Goal: Task Accomplishment & Management: Complete application form

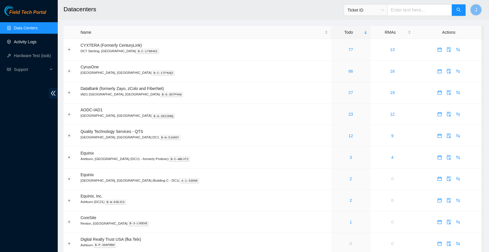
click at [27, 42] on link "Activity Logs" at bounding box center [25, 42] width 23 height 5
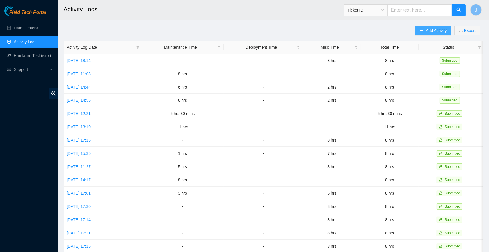
click at [421, 30] on button "Add Activity" at bounding box center [433, 30] width 36 height 9
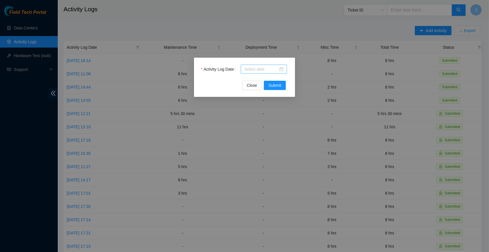
click at [283, 70] on div at bounding box center [263, 69] width 39 height 6
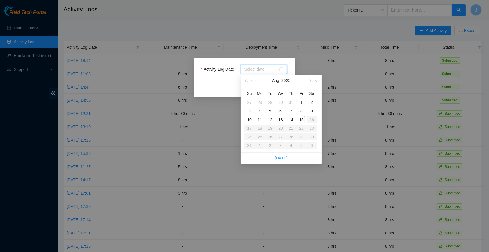
click at [283, 157] on link "Today" at bounding box center [281, 158] width 13 height 5
type input "2025-08-15"
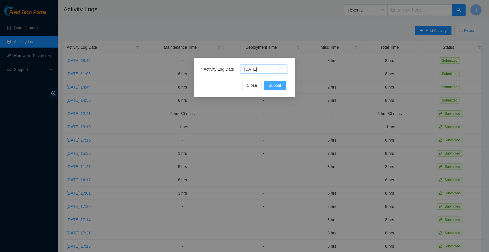
click at [276, 85] on span "Submit" at bounding box center [274, 85] width 13 height 6
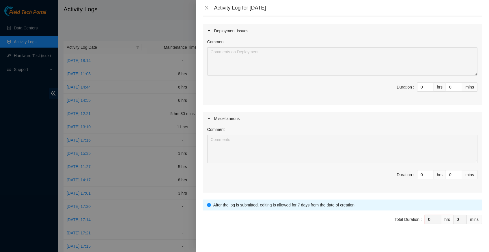
scroll to position [131, 0]
type input "1"
click at [431, 172] on span "up" at bounding box center [430, 173] width 3 height 3
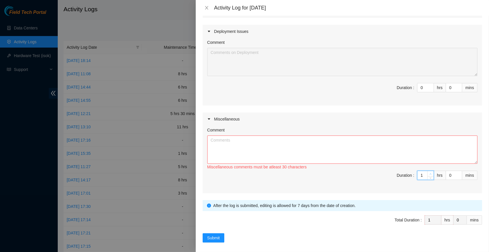
type input "2"
click at [431, 172] on span "up" at bounding box center [430, 173] width 3 height 3
type input "3"
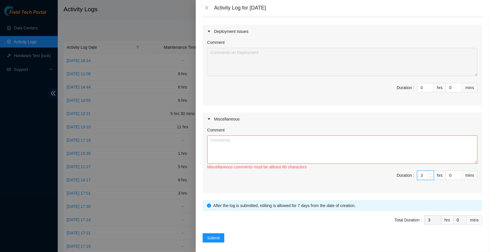
click at [431, 172] on span "up" at bounding box center [430, 173] width 3 height 3
type input "4"
click at [431, 172] on span "up" at bounding box center [430, 173] width 3 height 3
type input "5"
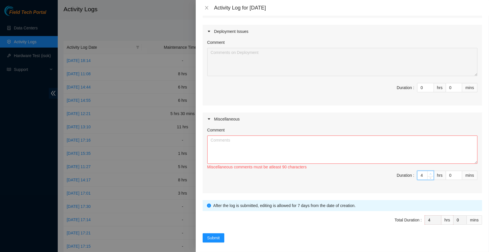
type input "5"
click at [431, 172] on span "up" at bounding box center [430, 173] width 3 height 3
type input "6"
click at [431, 172] on span "up" at bounding box center [430, 173] width 3 height 3
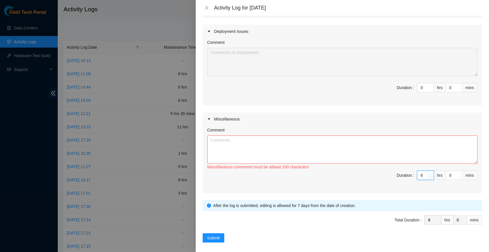
type input "7"
click at [431, 172] on span "up" at bounding box center [430, 173] width 3 height 3
type input "8"
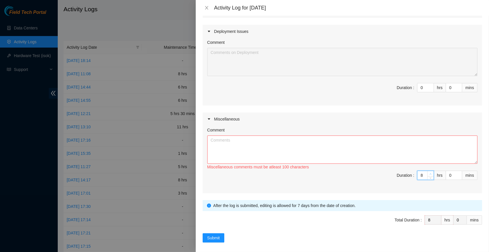
click at [431, 172] on span "up" at bounding box center [430, 173] width 3 height 3
click at [283, 141] on textarea "Comment" at bounding box center [342, 150] width 270 height 28
paste textarea "Hey Nigel, EOD Report, -installed tor a and tor b -powered on all switches -add…"
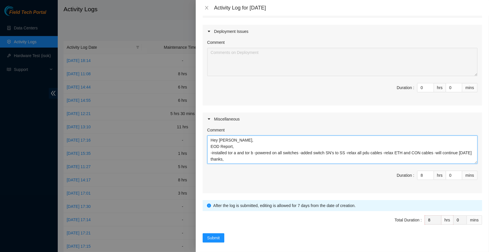
scroll to position [0, 0]
type textarea "Hey Nigel, EOD Report, -installed tor a and tor b -powered on all switches -add…"
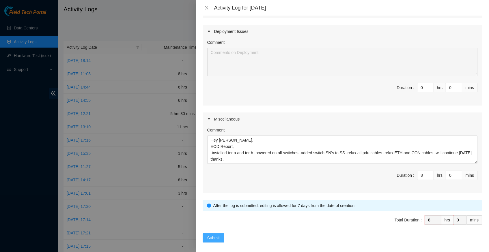
click at [213, 235] on span "Submit" at bounding box center [213, 238] width 13 height 6
